Goal: Navigation & Orientation: Find specific page/section

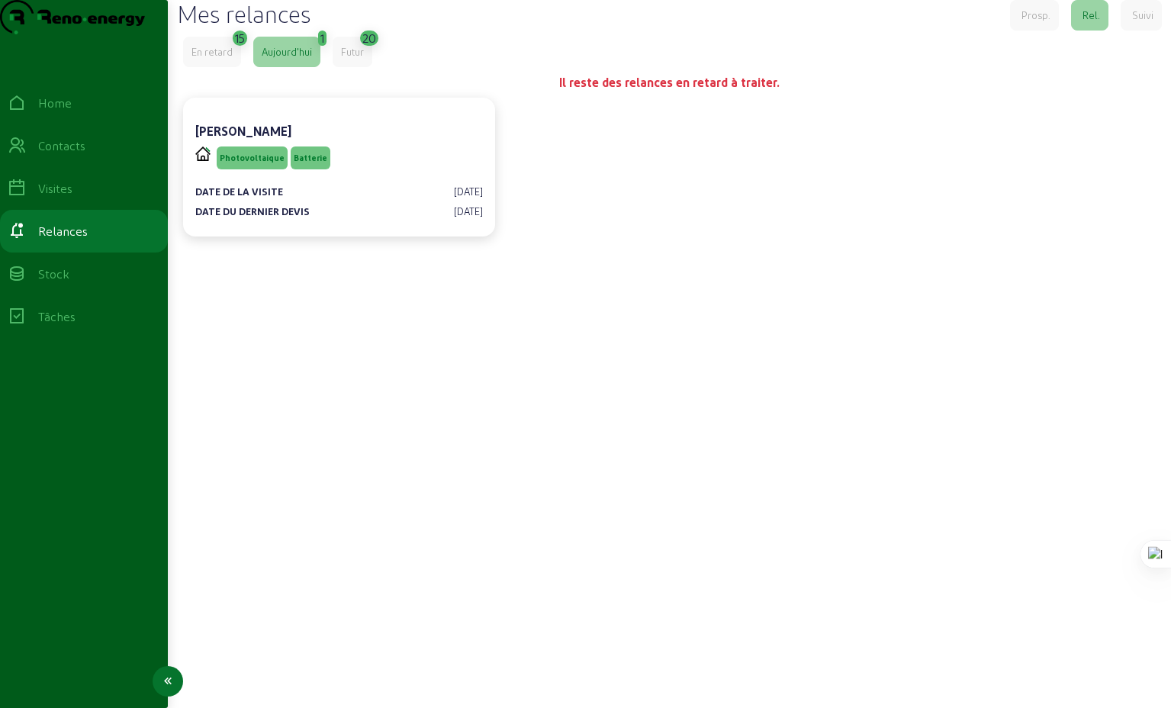
click at [72, 198] on div "Visites" at bounding box center [55, 188] width 34 height 18
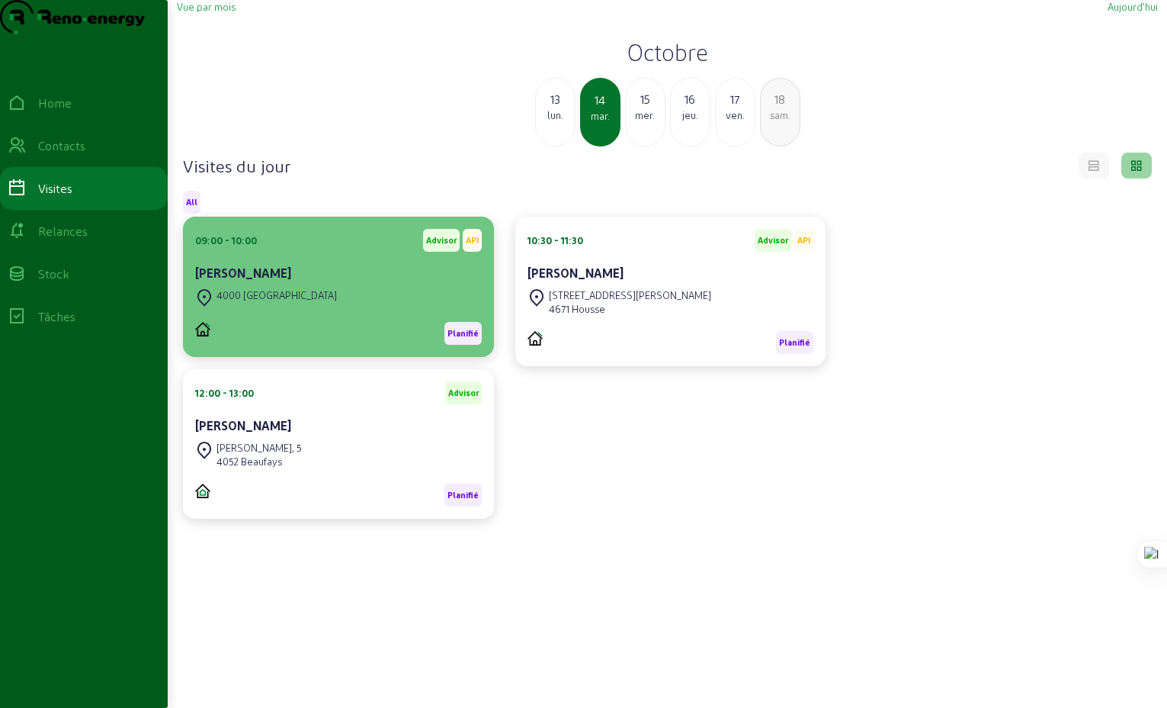
click at [305, 310] on div "4000 [GEOGRAPHIC_DATA]" at bounding box center [338, 297] width 287 height 24
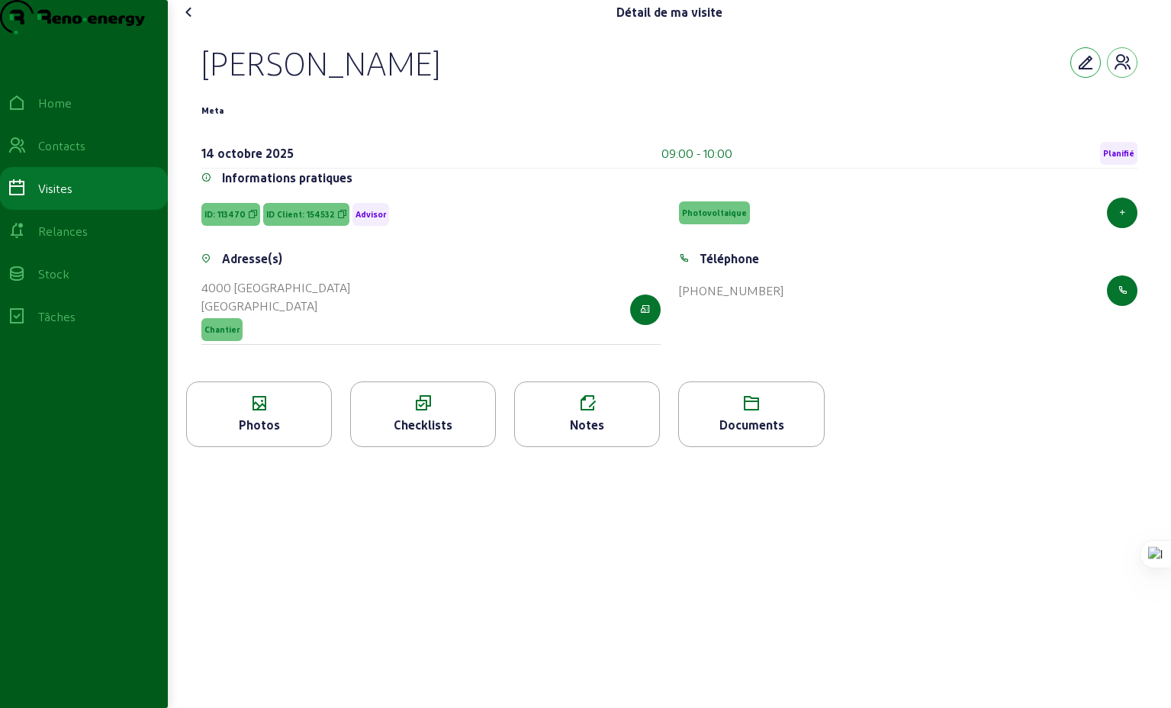
click at [1081, 72] on icon "button" at bounding box center [1085, 62] width 18 height 18
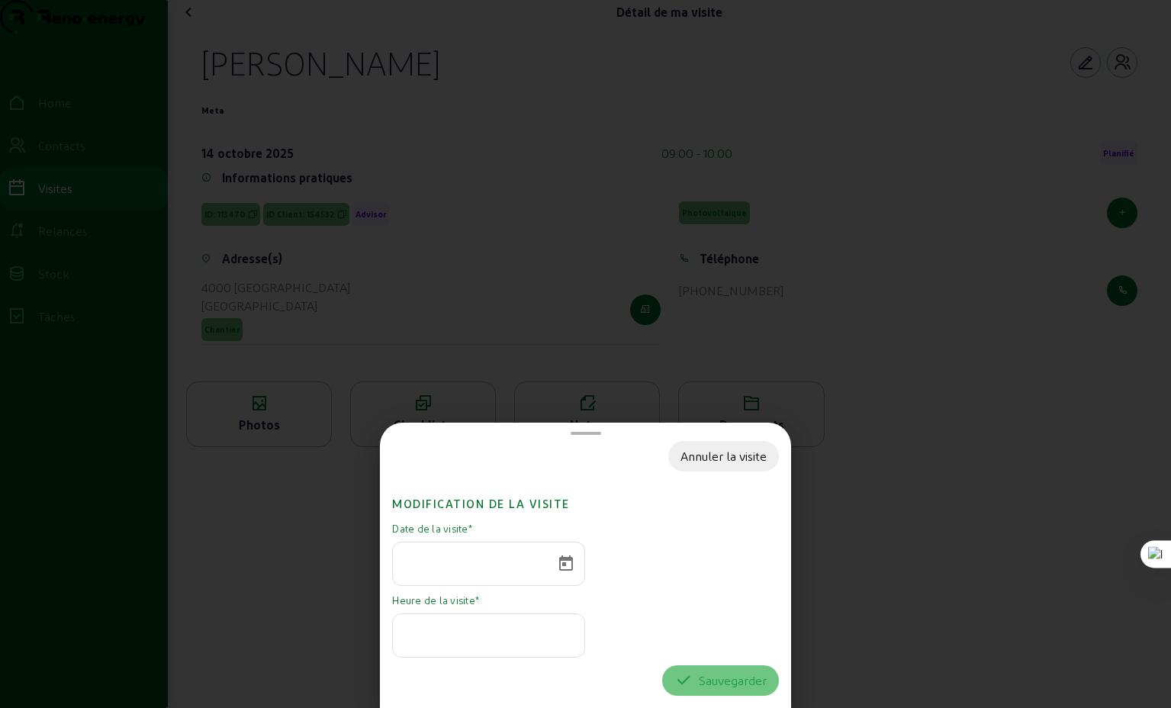
click at [912, 593] on div at bounding box center [585, 354] width 1171 height 708
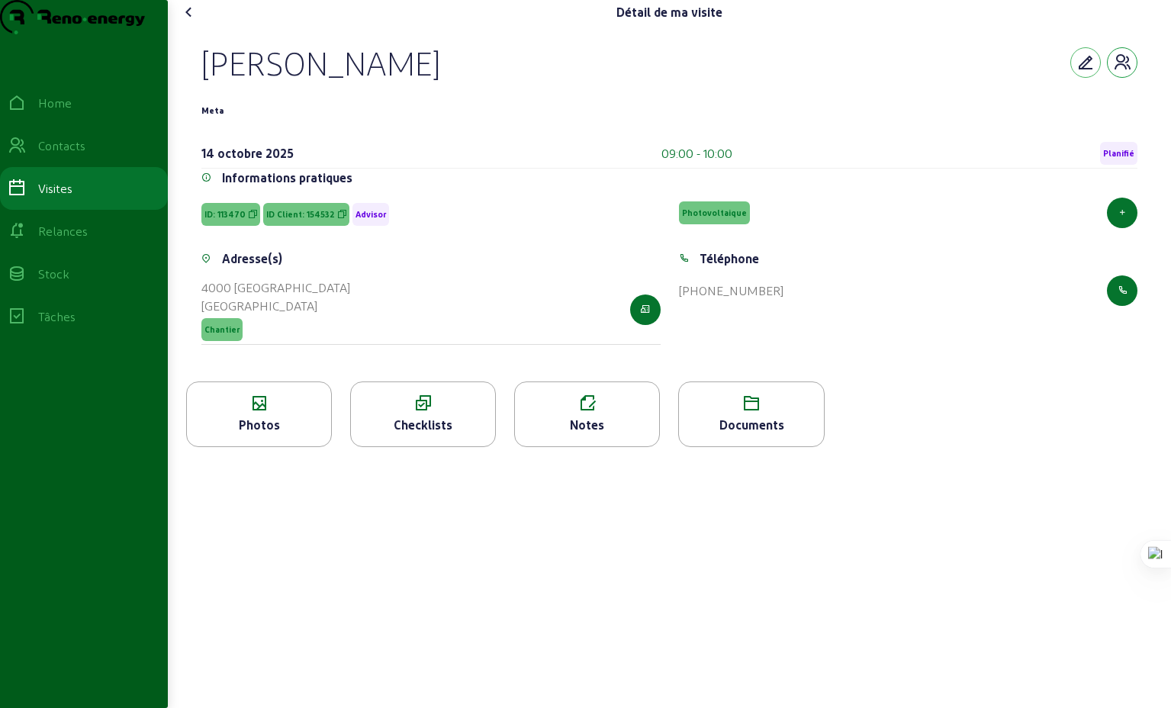
click at [1127, 72] on icon "button" at bounding box center [1122, 62] width 18 height 18
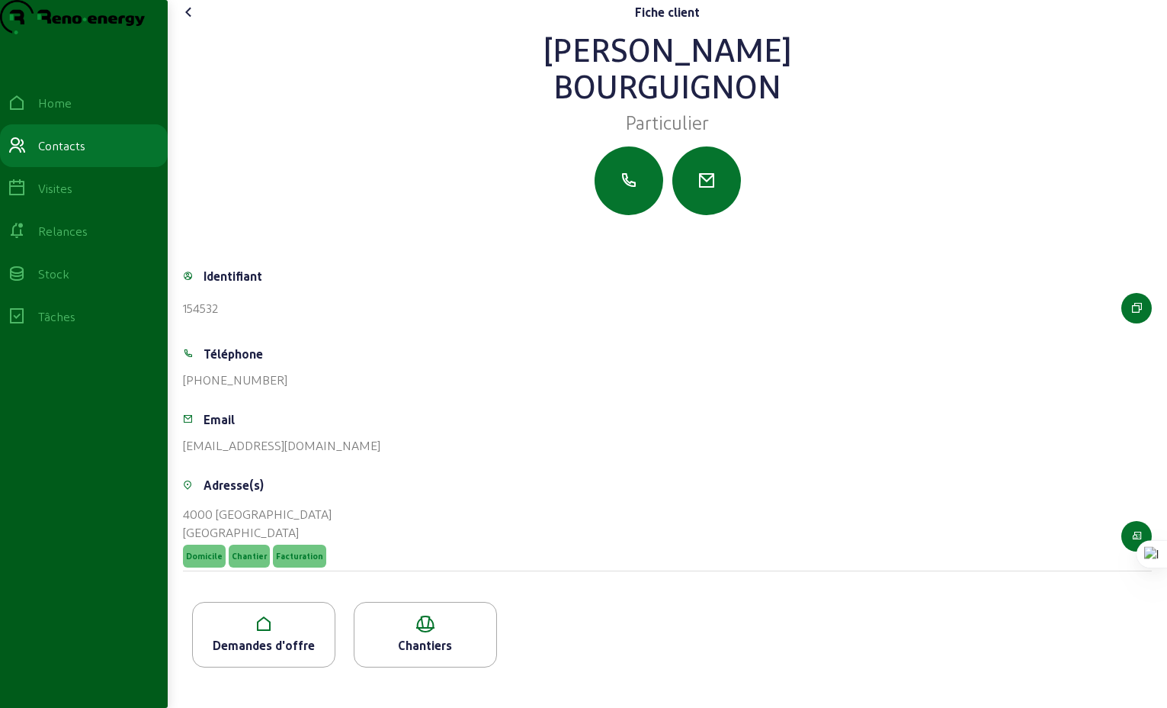
scroll to position [8, 0]
